Goal: Information Seeking & Learning: Find specific page/section

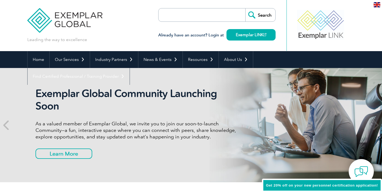
click at [211, 17] on input "search" at bounding box center [189, 14] width 57 height 13
type input "Auditor"
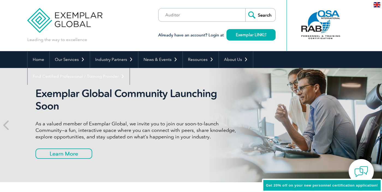
click at [261, 16] on input "Search" at bounding box center [260, 14] width 30 height 13
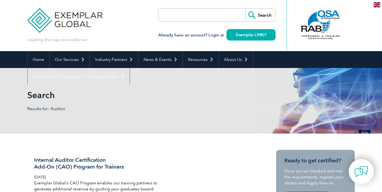
click at [169, 85] on div "Search Results for: Auditor" at bounding box center [190, 101] width 327 height 66
click at [195, 13] on input "search" at bounding box center [189, 14] width 57 height 13
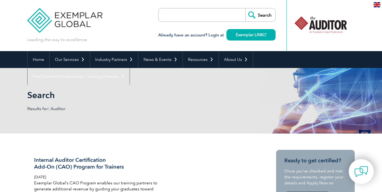
type input "registration"
click at [263, 17] on input "Search" at bounding box center [260, 14] width 30 height 13
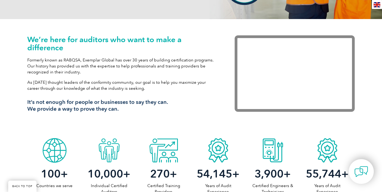
scroll to position [27, 0]
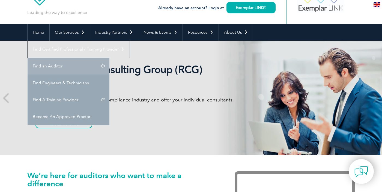
click at [109, 58] on link "Find an Auditor" at bounding box center [69, 66] width 82 height 17
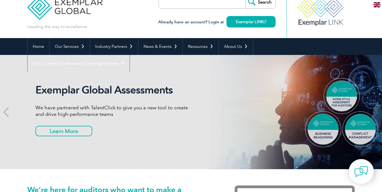
scroll to position [0, 0]
